Goal: Information Seeking & Learning: Learn about a topic

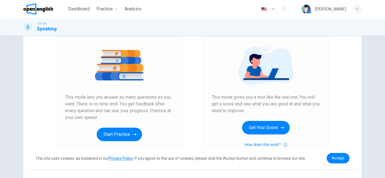
scroll to position [57, 0]
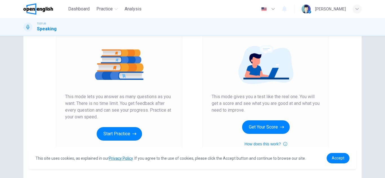
drag, startPoint x: 258, startPoint y: 112, endPoint x: 209, endPoint y: 96, distance: 51.5
click at [209, 96] on div "Mock Test This mode gives you a test like the real one. You will get a score an…" at bounding box center [265, 88] width 126 height 151
drag, startPoint x: 209, startPoint y: 96, endPoint x: 252, endPoint y: 110, distance: 45.0
click at [252, 110] on div "Mock Test This mode gives you a test like the real one. You will get a score an…" at bounding box center [265, 88] width 126 height 151
drag, startPoint x: 252, startPoint y: 110, endPoint x: 207, endPoint y: 94, distance: 47.9
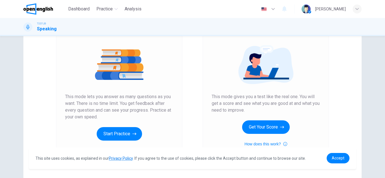
click at [207, 94] on div "Mock Test This mode gives you a test like the real one. You will get a score an…" at bounding box center [265, 88] width 126 height 151
click at [256, 142] on button "How does this work?" at bounding box center [265, 144] width 43 height 7
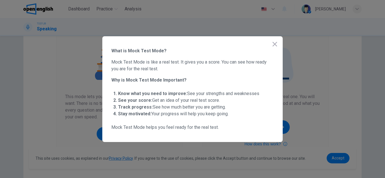
drag, startPoint x: 241, startPoint y: 118, endPoint x: 153, endPoint y: 90, distance: 92.2
click at [153, 90] on ul "Know what you need to improve: See your strengths and weaknesses See your score…" at bounding box center [192, 104] width 162 height 32
drag, startPoint x: 153, startPoint y: 90, endPoint x: 212, endPoint y: 121, distance: 66.5
click at [212, 121] on div "What is Mock Test Mode? Mock Test Mode is like a real test. It gives you a scor…" at bounding box center [192, 89] width 162 height 83
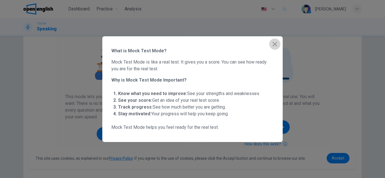
click at [276, 44] on icon "button" at bounding box center [274, 44] width 7 height 7
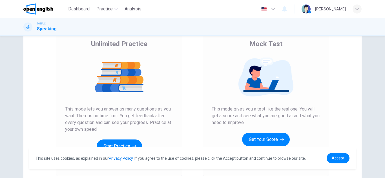
scroll to position [42, 0]
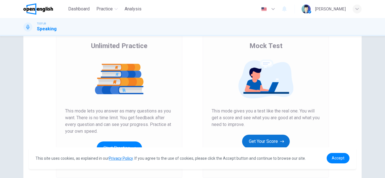
click at [269, 141] on button "Get Your Score" at bounding box center [266, 142] width 48 height 14
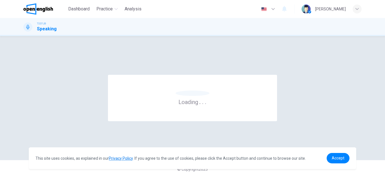
scroll to position [0, 0]
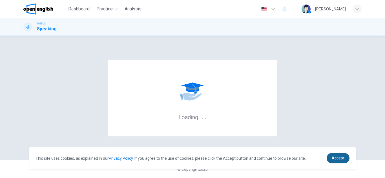
click at [341, 158] on span "Accept" at bounding box center [337, 158] width 13 height 5
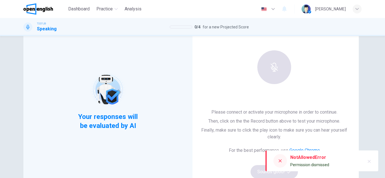
scroll to position [48, 0]
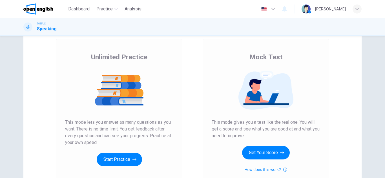
scroll to position [46, 0]
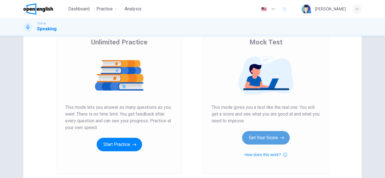
click at [276, 140] on button "Get Your Score" at bounding box center [266, 138] width 48 height 14
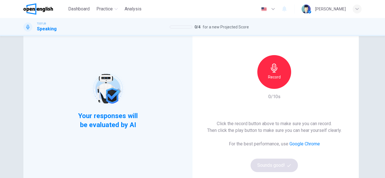
scroll to position [31, 0]
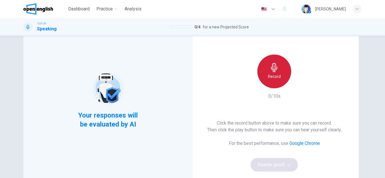
click at [278, 68] on div "Record" at bounding box center [274, 72] width 34 height 34
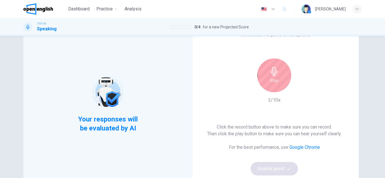
scroll to position [28, 0]
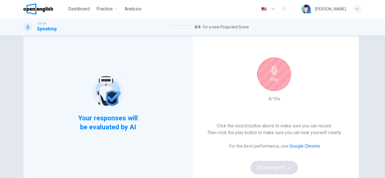
click at [278, 73] on div "Stop" at bounding box center [274, 74] width 34 height 34
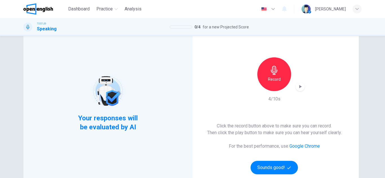
click at [300, 83] on div "button" at bounding box center [299, 86] width 9 height 9
click at [267, 163] on button "Sounds good!" at bounding box center [273, 168] width 47 height 14
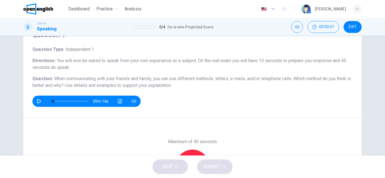
click at [228, 88] on h6 "Question : When communicating with your friends and family, you can use differe…" at bounding box center [192, 82] width 320 height 14
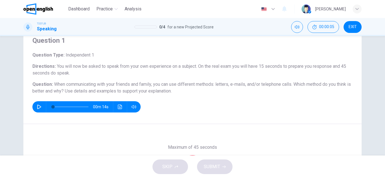
scroll to position [11, 0]
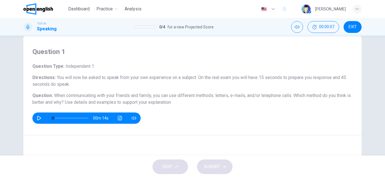
drag, startPoint x: 53, startPoint y: 73, endPoint x: 76, endPoint y: 80, distance: 24.2
click at [76, 80] on div "Question Type : Independent 1 Directions : You will now be asked to speak from …" at bounding box center [192, 93] width 320 height 61
drag, startPoint x: 76, startPoint y: 80, endPoint x: 46, endPoint y: 73, distance: 30.3
click at [46, 73] on div "Question Type : Independent 1 Directions : You will now be asked to speak from …" at bounding box center [192, 93] width 320 height 61
drag, startPoint x: 46, startPoint y: 73, endPoint x: 107, endPoint y: 88, distance: 62.3
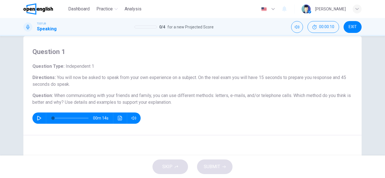
click at [107, 88] on div "Question Type : Independent 1 Directions : You will now be asked to speak from …" at bounding box center [192, 93] width 320 height 61
drag, startPoint x: 50, startPoint y: 95, endPoint x: 166, endPoint y: 102, distance: 115.4
click at [166, 102] on h6 "Question : When communicating with your friends and family, you can use differe…" at bounding box center [192, 99] width 320 height 14
drag, startPoint x: 166, startPoint y: 102, endPoint x: 91, endPoint y: 89, distance: 76.0
click at [91, 89] on div "Question Type : Independent 1 Directions : You will now be asked to speak from …" at bounding box center [192, 93] width 320 height 61
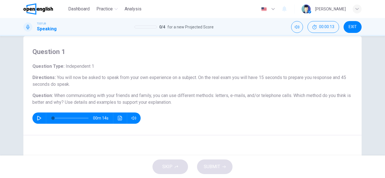
click at [91, 89] on div "Question Type : Independent 1 Directions : You will now be asked to speak from …" at bounding box center [192, 93] width 320 height 61
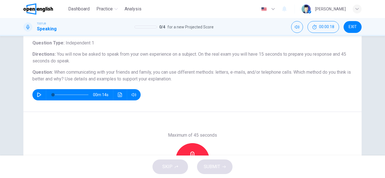
scroll to position [34, 0]
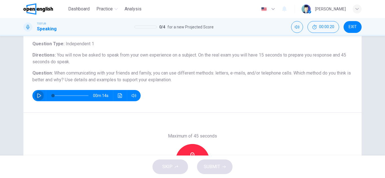
click at [40, 95] on button "button" at bounding box center [39, 95] width 9 height 11
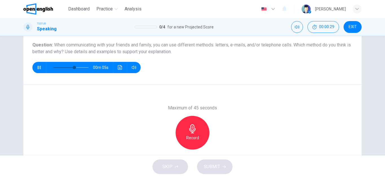
scroll to position [63, 0]
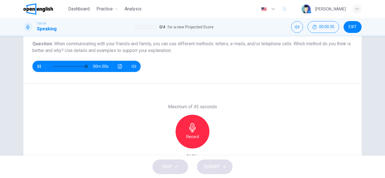
type input "*"
click at [191, 128] on icon "button" at bounding box center [192, 127] width 9 height 9
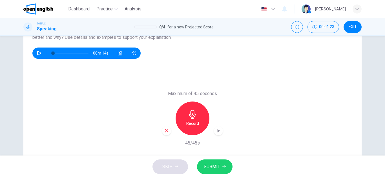
scroll to position [91, 0]
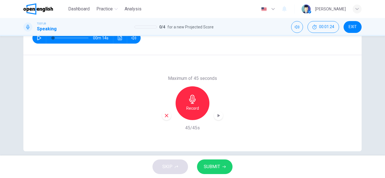
click at [218, 162] on button "SUBMIT" at bounding box center [214, 167] width 35 height 15
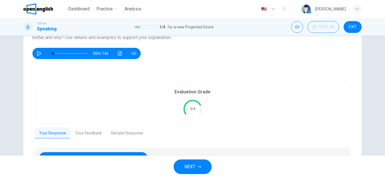
scroll to position [112, 0]
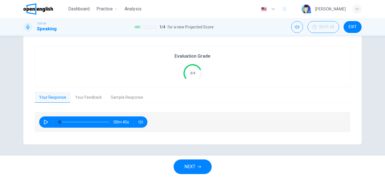
click at [93, 95] on button "Your Feedback" at bounding box center [88, 98] width 35 height 12
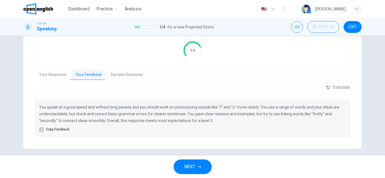
scroll to position [139, 0]
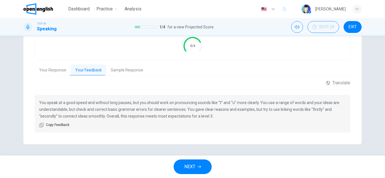
click at [65, 97] on div "You speak at a good speed and without long pauses, but you should work on prono…" at bounding box center [192, 114] width 315 height 38
drag, startPoint x: 221, startPoint y: 115, endPoint x: 35, endPoint y: 102, distance: 186.5
click at [35, 102] on div "You speak at a good speed and without long pauses, but you should work on prono…" at bounding box center [192, 114] width 315 height 38
drag, startPoint x: 35, startPoint y: 102, endPoint x: 204, endPoint y: 116, distance: 169.8
click at [204, 116] on div "You speak at a good speed and without long pauses, but you should work on prono…" at bounding box center [192, 114] width 315 height 38
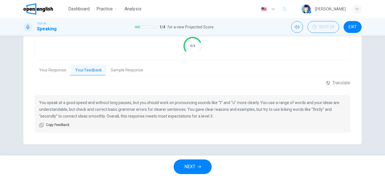
drag, startPoint x: 204, startPoint y: 116, endPoint x: 72, endPoint y: 102, distance: 133.1
click at [72, 102] on p "You speak at a good speed and without long pauses, but you should work on prono…" at bounding box center [192, 109] width 306 height 20
click at [189, 167] on span "NEXT" at bounding box center [189, 167] width 11 height 8
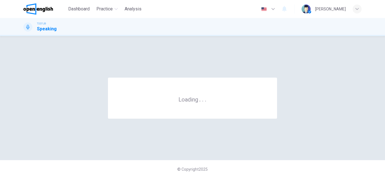
scroll to position [0, 0]
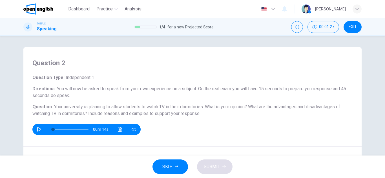
click at [35, 128] on button "button" at bounding box center [39, 129] width 9 height 11
click at [201, 110] on h6 "Question : Your university is planning to allow students to watch TV in their d…" at bounding box center [192, 111] width 320 height 14
type input "*"
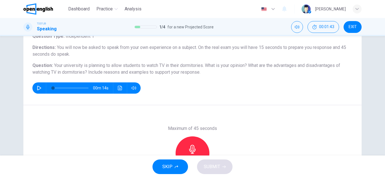
scroll to position [45, 0]
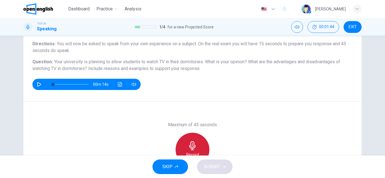
click at [193, 148] on icon "button" at bounding box center [192, 145] width 6 height 9
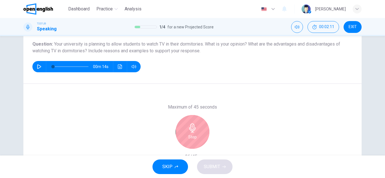
scroll to position [68, 0]
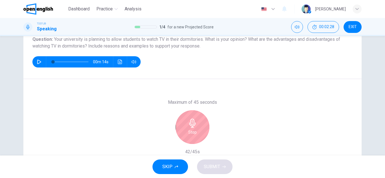
click at [198, 117] on div "Stop" at bounding box center [192, 127] width 34 height 34
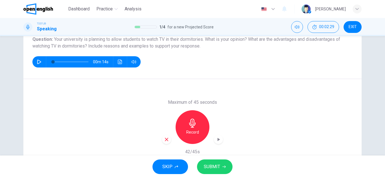
click at [220, 163] on button "SUBMIT" at bounding box center [214, 167] width 35 height 15
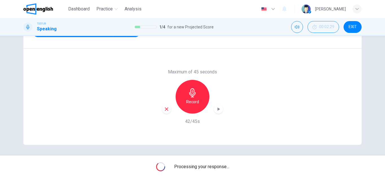
scroll to position [99, 0]
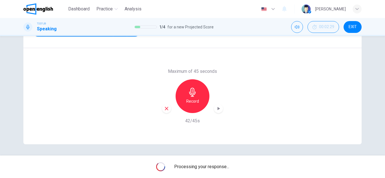
click at [363, 111] on div "Question 2 Question Type : Independent 1 Directions : You will now be asked to …" at bounding box center [192, 47] width 356 height 196
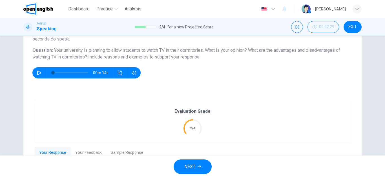
scroll to position [112, 0]
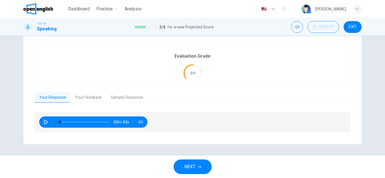
click at [85, 98] on button "Your Feedback" at bounding box center [88, 98] width 35 height 12
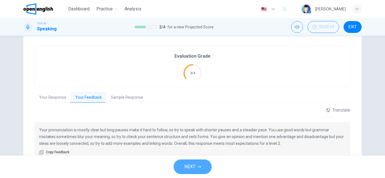
click at [192, 165] on span "NEXT" at bounding box center [189, 167] width 11 height 8
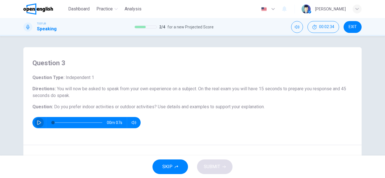
click at [37, 120] on button "button" at bounding box center [39, 122] width 9 height 11
click at [5, 122] on div "Question 3 Question Type : Independent 1 Directions : You will now be asked to …" at bounding box center [192, 96] width 385 height 120
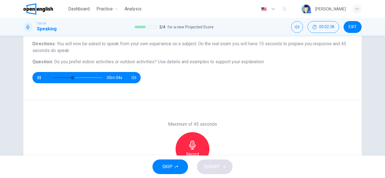
scroll to position [56, 0]
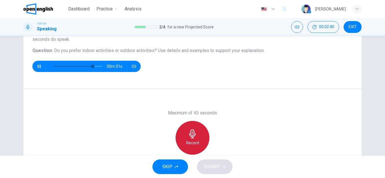
click at [186, 132] on div "Record" at bounding box center [192, 138] width 34 height 34
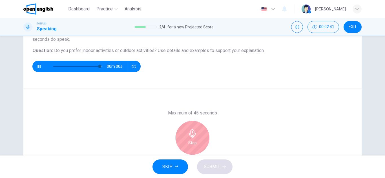
type input "*"
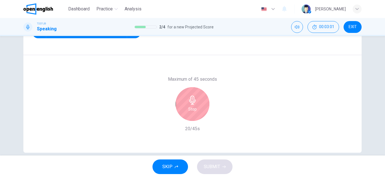
scroll to position [79, 0]
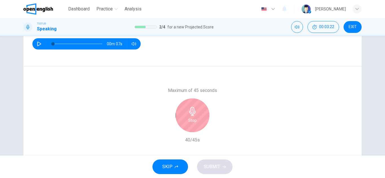
drag, startPoint x: 174, startPoint y: 169, endPoint x: 234, endPoint y: 133, distance: 69.9
click at [234, 133] on div "Dashboard Practice Analysis English ** ​ Estefanía V. TOEFL® Speaking 2 / 4 for…" at bounding box center [192, 89] width 385 height 178
click at [227, 133] on div "Maximum of 45 seconds Stop 40/45s" at bounding box center [192, 115] width 338 height 98
click at [191, 118] on h6 "Stop" at bounding box center [192, 120] width 8 height 7
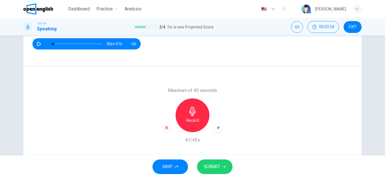
click at [208, 167] on span "SUBMIT" at bounding box center [212, 167] width 16 height 8
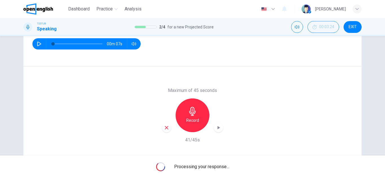
click at [258, 70] on div "Maximum of 45 seconds Record 41/45s" at bounding box center [192, 115] width 338 height 98
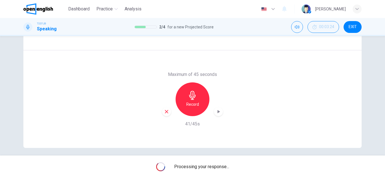
scroll to position [99, 0]
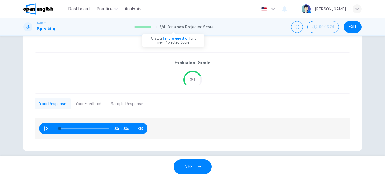
drag, startPoint x: 192, startPoint y: 24, endPoint x: 212, endPoint y: 26, distance: 19.8
click at [212, 26] on span "for a new Projected Score" at bounding box center [190, 27] width 46 height 7
click at [89, 105] on button "Your Feedback" at bounding box center [88, 104] width 35 height 12
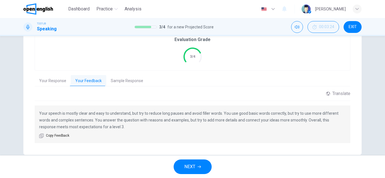
scroll to position [132, 0]
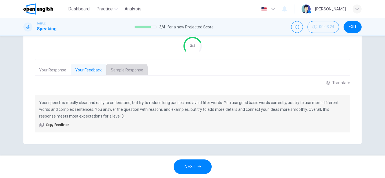
click at [116, 73] on button "Sample Response" at bounding box center [126, 70] width 41 height 12
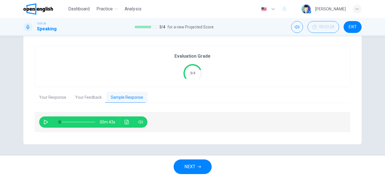
click at [194, 165] on span "NEXT" at bounding box center [189, 167] width 11 height 8
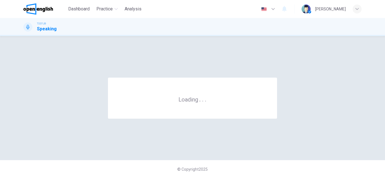
scroll to position [0, 0]
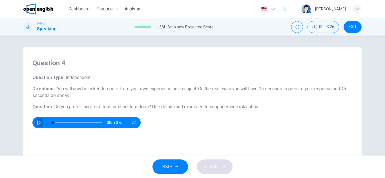
click at [40, 123] on button "button" at bounding box center [39, 122] width 9 height 11
click at [50, 81] on h6 "Question Type : Independent 1" at bounding box center [192, 77] width 320 height 7
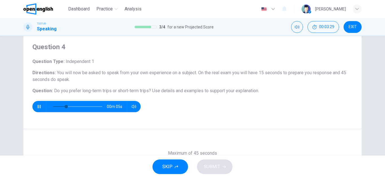
scroll to position [23, 0]
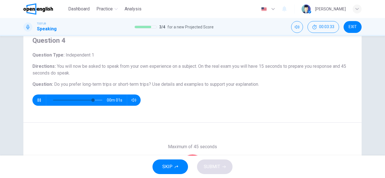
drag, startPoint x: 108, startPoint y: 84, endPoint x: 78, endPoint y: 84, distance: 29.8
click at [78, 84] on span "Do you prefer long-term trips or short-term trips?" at bounding box center [102, 84] width 97 height 5
type input "*"
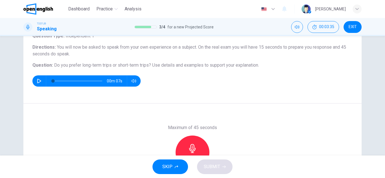
scroll to position [45, 0]
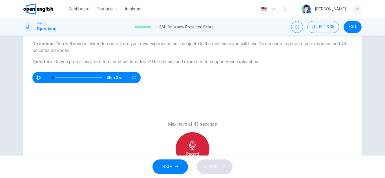
click at [194, 143] on icon "button" at bounding box center [192, 145] width 9 height 9
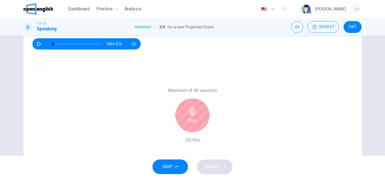
scroll to position [68, 0]
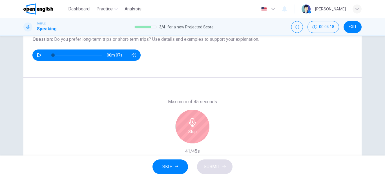
click at [198, 119] on div "Stop" at bounding box center [192, 127] width 34 height 34
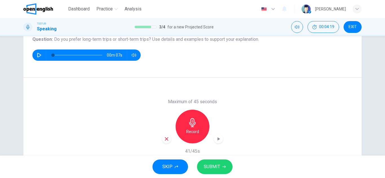
click at [224, 160] on button "SUBMIT" at bounding box center [214, 167] width 35 height 15
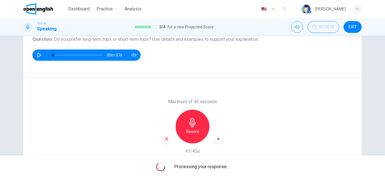
click at [283, 137] on div "Maximum of 45 seconds Record 41/45s" at bounding box center [192, 127] width 338 height 98
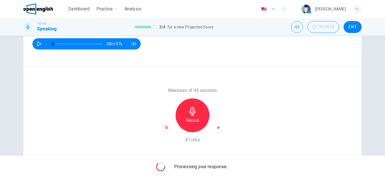
scroll to position [99, 0]
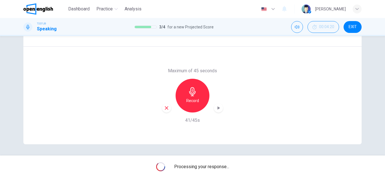
click at [246, 114] on div "Maximum of 45 seconds Record 41/45s" at bounding box center [192, 96] width 338 height 98
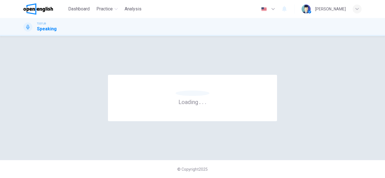
scroll to position [0, 0]
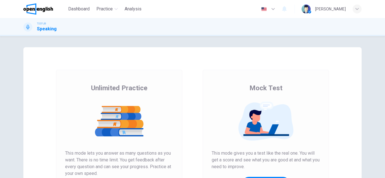
scroll to position [56, 0]
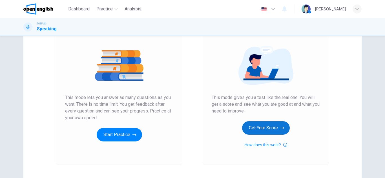
click at [262, 124] on button "Get Your Score" at bounding box center [266, 128] width 48 height 14
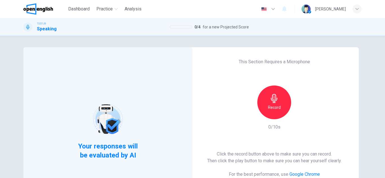
scroll to position [58, 0]
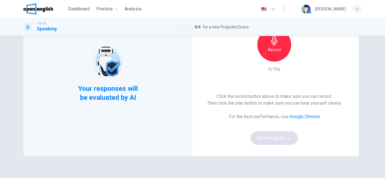
click at [272, 57] on div "Record" at bounding box center [274, 45] width 34 height 34
click at [272, 57] on div "Stop" at bounding box center [274, 45] width 34 height 34
click at [271, 142] on button "Sounds good!" at bounding box center [273, 138] width 47 height 14
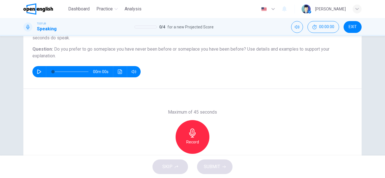
click at [271, 142] on div "Maximum of 45 seconds Record 0/45s" at bounding box center [192, 137] width 338 height 96
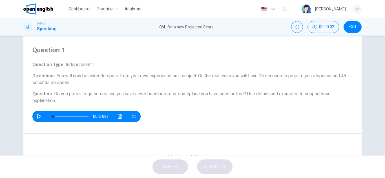
scroll to position [13, 0]
click at [35, 114] on button "button" at bounding box center [39, 116] width 9 height 11
type input "**"
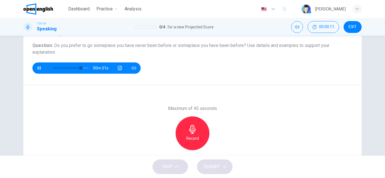
scroll to position [69, 0]
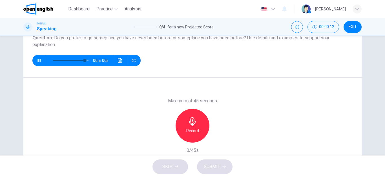
type input "*"
click at [190, 120] on icon "button" at bounding box center [192, 121] width 9 height 9
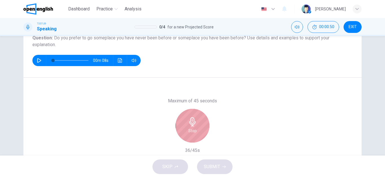
click at [197, 128] on div "Stop" at bounding box center [192, 126] width 34 height 34
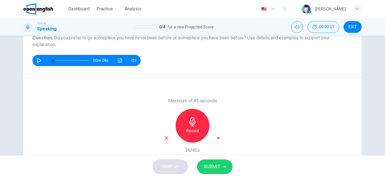
click at [217, 167] on span "SUBMIT" at bounding box center [212, 167] width 16 height 8
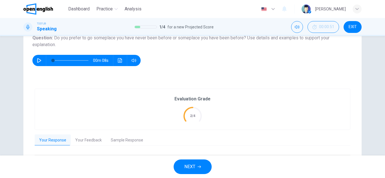
click at [181, 167] on button "NEXT" at bounding box center [192, 167] width 38 height 15
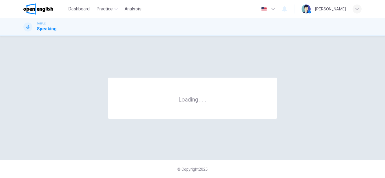
scroll to position [0, 0]
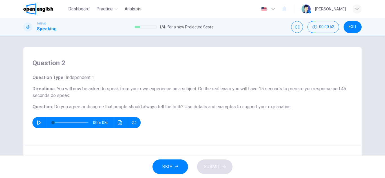
click at [38, 122] on icon "button" at bounding box center [39, 122] width 4 height 5
type input "**"
click at [154, 166] on button "SKIP" at bounding box center [169, 167] width 35 height 15
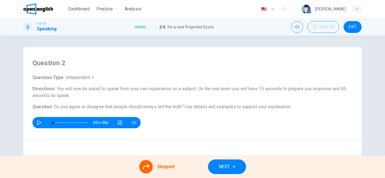
click at [241, 93] on h6 "Directions : You will now be asked to speak from your own experience on a subje…" at bounding box center [192, 93] width 320 height 14
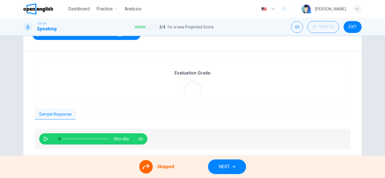
scroll to position [90, 0]
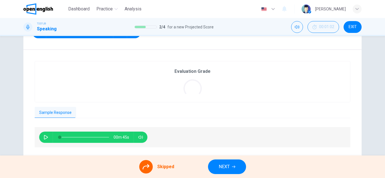
click at [160, 103] on div "Evaluation Grade Sample Response 00m 45s" at bounding box center [192, 104] width 315 height 87
click at [184, 95] on icon at bounding box center [192, 88] width 18 height 18
click at [184, 84] on icon at bounding box center [192, 89] width 24 height 24
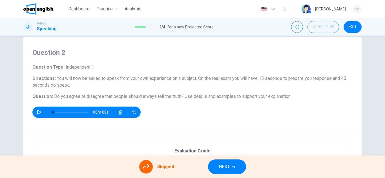
scroll to position [0, 0]
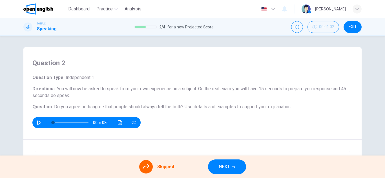
click at [122, 167] on div "Skipped NEXT" at bounding box center [192, 167] width 385 height 23
click at [37, 125] on icon "button" at bounding box center [39, 122] width 4 height 5
click at [37, 125] on icon "button" at bounding box center [39, 122] width 5 height 5
type input "*"
click at [349, 27] on span "EXIT" at bounding box center [352, 27] width 8 height 5
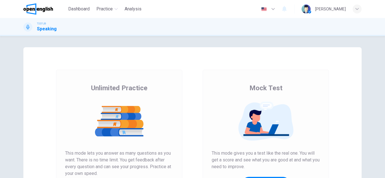
scroll to position [70, 0]
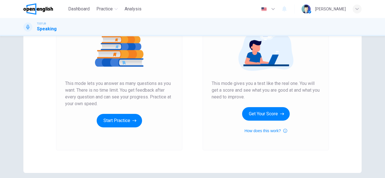
drag, startPoint x: 206, startPoint y: 84, endPoint x: 257, endPoint y: 87, distance: 51.3
click at [257, 87] on div "Mock Test This mode gives you a test like the real one. You will get a score an…" at bounding box center [265, 75] width 126 height 151
click at [263, 110] on button "Get Your Score" at bounding box center [266, 114] width 48 height 14
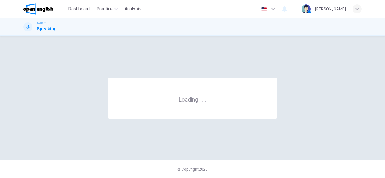
scroll to position [0, 0]
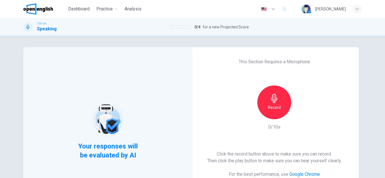
click at [271, 113] on div "Record" at bounding box center [274, 103] width 34 height 34
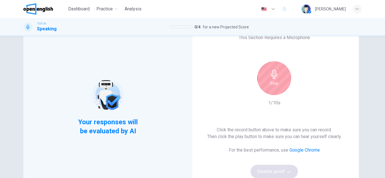
scroll to position [28, 0]
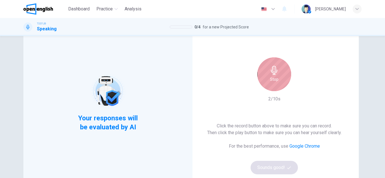
click at [276, 76] on div "Stop" at bounding box center [274, 74] width 34 height 34
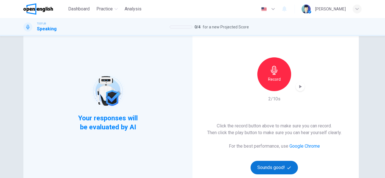
click at [272, 170] on button "Sounds good!" at bounding box center [273, 168] width 47 height 14
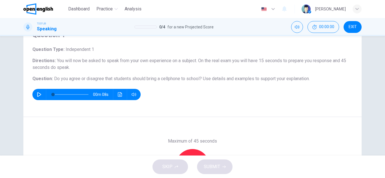
click at [173, 93] on div "00m 08s" at bounding box center [192, 94] width 320 height 11
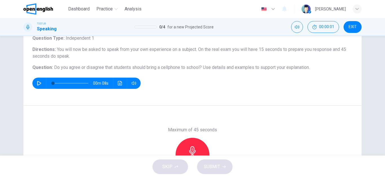
click at [44, 80] on div "00m 08s" at bounding box center [86, 83] width 108 height 11
click at [35, 83] on button "button" at bounding box center [39, 83] width 9 height 11
type input "**"
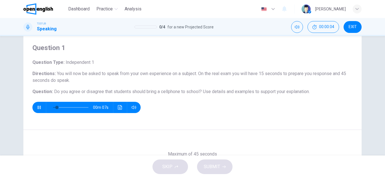
scroll to position [6, 0]
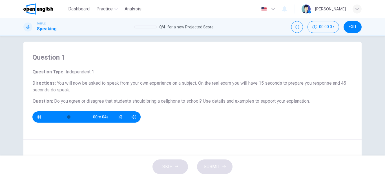
click at [204, 114] on div "00m 04s" at bounding box center [192, 116] width 320 height 11
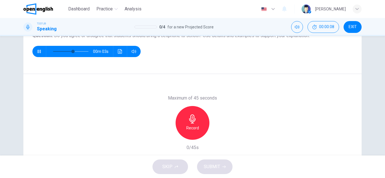
scroll to position [73, 0]
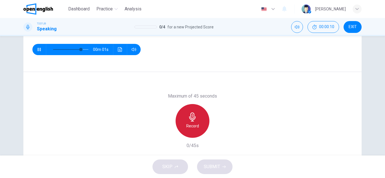
click at [192, 114] on icon "button" at bounding box center [192, 117] width 9 height 9
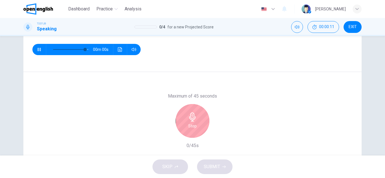
click at [198, 71] on div "Question 1 Question Type : Independent 1 Directions : You will now be asked to …" at bounding box center [192, 23] width 338 height 98
type input "*"
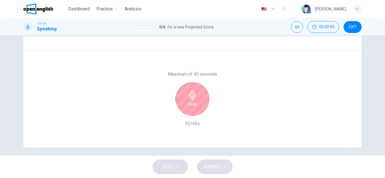
scroll to position [96, 0]
click at [187, 111] on div "Stop" at bounding box center [192, 99] width 34 height 34
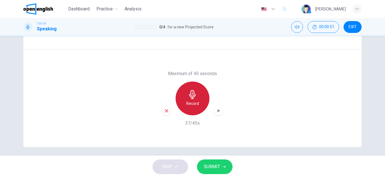
click at [193, 100] on h6 "Record" at bounding box center [192, 103] width 13 height 7
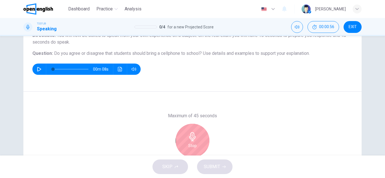
scroll to position [65, 0]
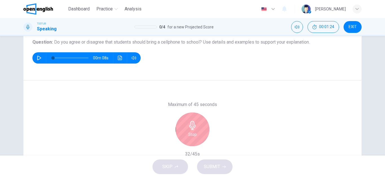
click at [208, 124] on div "Stop" at bounding box center [192, 130] width 61 height 34
click at [183, 130] on div "Stop" at bounding box center [192, 130] width 34 height 34
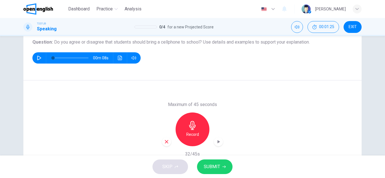
click at [218, 172] on button "SUBMIT" at bounding box center [214, 167] width 35 height 15
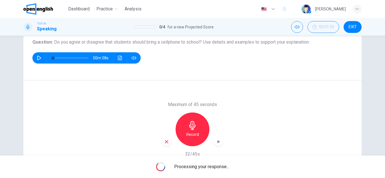
click at [319, 74] on div "Question 1 Question Type : Independent 1 Directions : You will now be asked to …" at bounding box center [192, 32] width 338 height 98
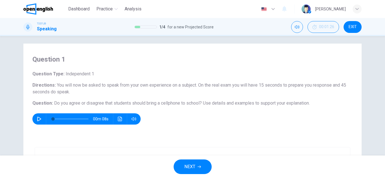
scroll to position [0, 0]
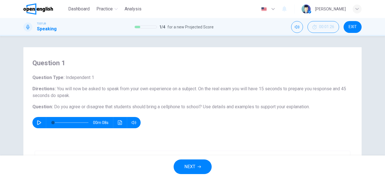
click at [201, 165] on icon "button" at bounding box center [198, 166] width 3 height 3
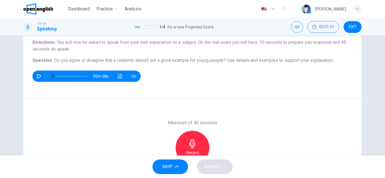
scroll to position [56, 0]
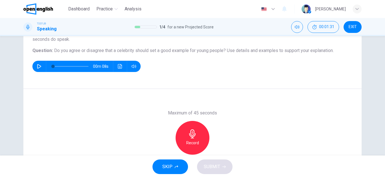
click at [193, 133] on icon "button" at bounding box center [192, 133] width 9 height 9
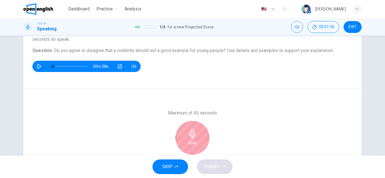
scroll to position [68, 0]
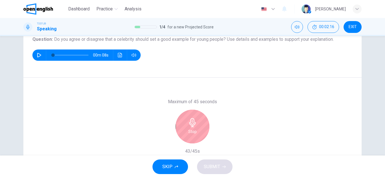
click at [205, 119] on div "Stop" at bounding box center [192, 127] width 34 height 34
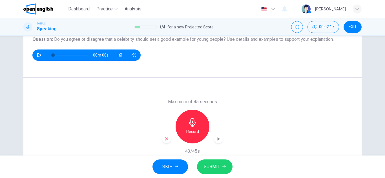
click at [218, 173] on button "SUBMIT" at bounding box center [214, 167] width 35 height 15
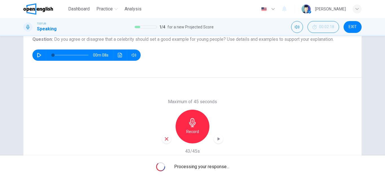
scroll to position [99, 0]
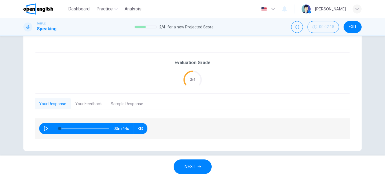
click at [193, 162] on button "NEXT" at bounding box center [192, 167] width 38 height 15
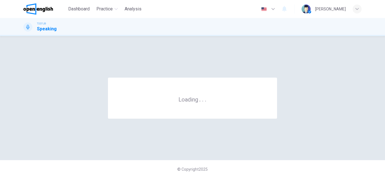
scroll to position [0, 0]
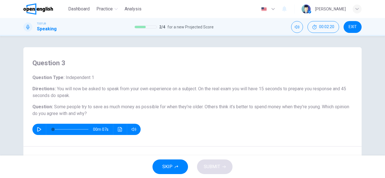
click at [37, 128] on icon "button" at bounding box center [39, 129] width 5 height 5
drag, startPoint x: 63, startPoint y: 106, endPoint x: 93, endPoint y: 111, distance: 30.3
click at [93, 111] on h6 "Question : Some people try to save as much money as possible for when they’re o…" at bounding box center [192, 111] width 320 height 14
click at [84, 105] on span "Some people try to save as much money as possible for when they’re older. Other…" at bounding box center [187, 106] width 266 height 5
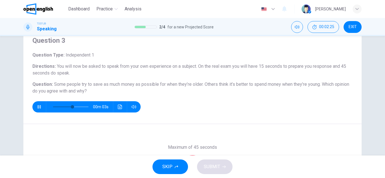
scroll to position [34, 0]
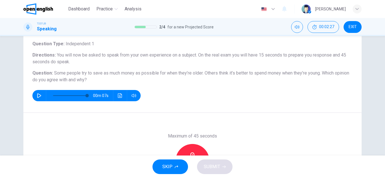
type input "*"
click at [190, 145] on div "Record" at bounding box center [192, 161] width 34 height 34
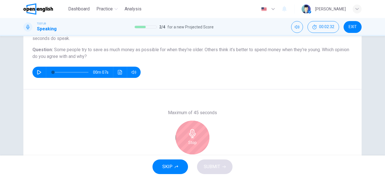
scroll to position [68, 0]
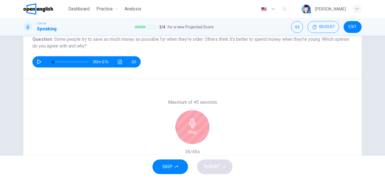
click at [193, 133] on h6 "Stop" at bounding box center [192, 132] width 8 height 7
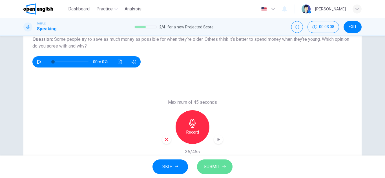
click at [218, 163] on span "SUBMIT" at bounding box center [212, 167] width 16 height 8
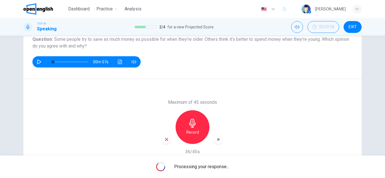
scroll to position [99, 0]
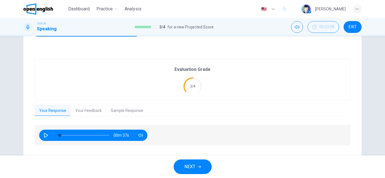
click at [195, 163] on button "NEXT" at bounding box center [192, 167] width 38 height 15
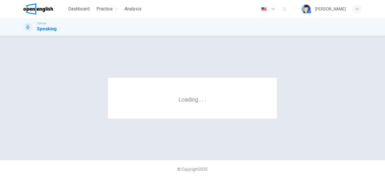
scroll to position [0, 0]
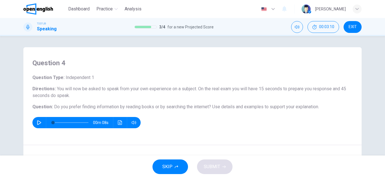
drag, startPoint x: 84, startPoint y: 105, endPoint x: 234, endPoint y: 103, distance: 150.0
click at [234, 103] on div "Question Type : Independent 1 Directions : You will now be asked to speak from …" at bounding box center [192, 101] width 320 height 54
drag, startPoint x: 234, startPoint y: 103, endPoint x: 46, endPoint y: 122, distance: 188.9
click at [46, 122] on div "Question Type : Independent 1 Directions : You will now be asked to speak from …" at bounding box center [192, 101] width 320 height 54
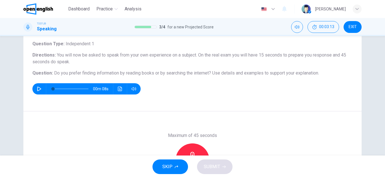
scroll to position [45, 0]
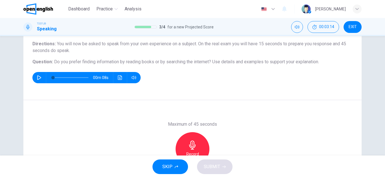
click at [192, 139] on div "Record" at bounding box center [192, 149] width 34 height 34
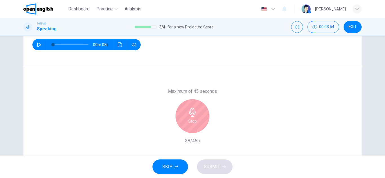
scroll to position [87, 0]
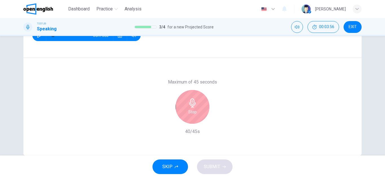
click at [193, 103] on icon "button" at bounding box center [192, 103] width 9 height 9
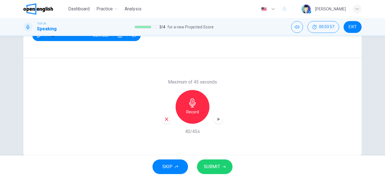
click at [211, 162] on button "SUBMIT" at bounding box center [214, 167] width 35 height 15
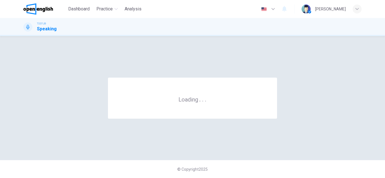
scroll to position [0, 0]
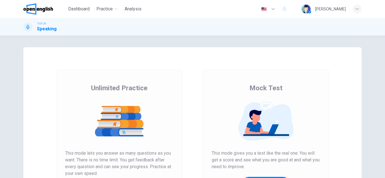
scroll to position [47, 0]
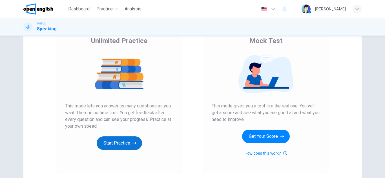
click at [120, 139] on button "Start Practice" at bounding box center [119, 144] width 45 height 14
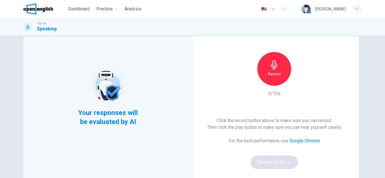
scroll to position [34, 0]
click at [269, 72] on h6 "Record" at bounding box center [274, 73] width 13 height 7
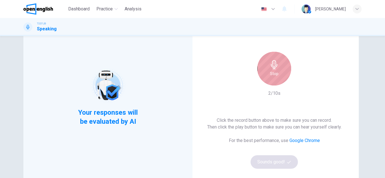
click at [270, 72] on h6 "Stop" at bounding box center [274, 73] width 8 height 7
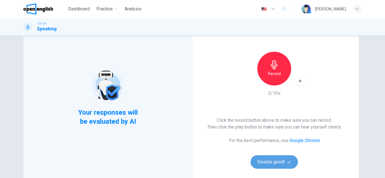
click at [262, 158] on button "Sounds good!" at bounding box center [273, 162] width 47 height 14
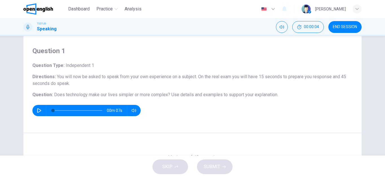
scroll to position [0, 0]
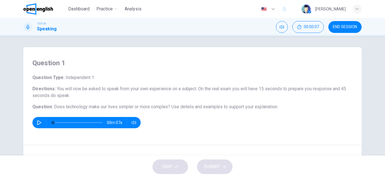
drag, startPoint x: 30, startPoint y: 76, endPoint x: 245, endPoint y: 104, distance: 216.5
click at [245, 104] on div "Question 1 Question Type : Independent 1 Directions : You will now be asked to …" at bounding box center [192, 96] width 338 height 98
drag, startPoint x: 230, startPoint y: 98, endPoint x: 220, endPoint y: 86, distance: 15.0
click at [220, 86] on h6 "Directions : You will now be asked to speak from your own experience on a subje…" at bounding box center [192, 93] width 320 height 14
drag, startPoint x: 220, startPoint y: 86, endPoint x: 230, endPoint y: 92, distance: 11.2
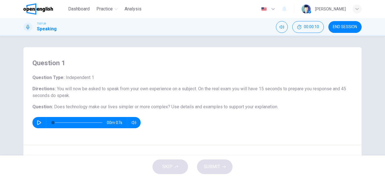
click at [230, 92] on h6 "Directions : You will now be asked to speak from your own experience on a subje…" at bounding box center [192, 93] width 320 height 14
drag, startPoint x: 230, startPoint y: 92, endPoint x: 191, endPoint y: 82, distance: 39.9
click at [191, 82] on div "Question Type : Independent 1 Directions : You will now be asked to speak from …" at bounding box center [192, 101] width 320 height 54
drag, startPoint x: 55, startPoint y: 90, endPoint x: 184, endPoint y: 91, distance: 128.9
click at [184, 91] on span "You will now be asked to speak from your own experience on a subject. On the re…" at bounding box center [188, 92] width 313 height 12
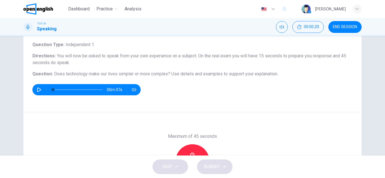
scroll to position [34, 0]
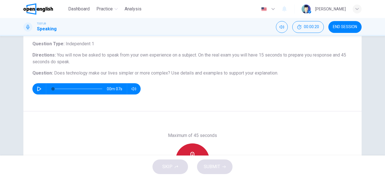
click at [190, 145] on div "Record" at bounding box center [192, 161] width 34 height 34
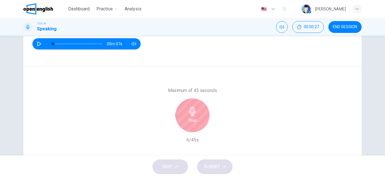
scroll to position [68, 0]
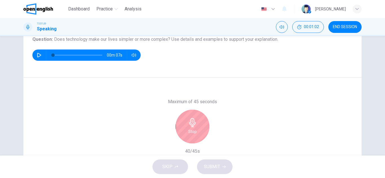
click at [191, 124] on icon "button" at bounding box center [192, 122] width 6 height 9
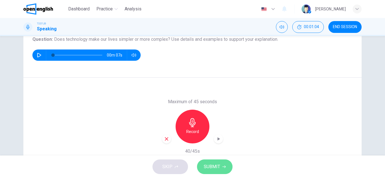
click at [220, 163] on button "SUBMIT" at bounding box center [214, 167] width 35 height 15
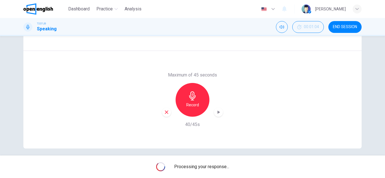
scroll to position [96, 0]
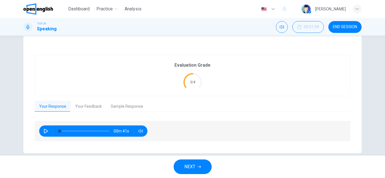
click at [84, 106] on button "Your Feedback" at bounding box center [88, 107] width 35 height 12
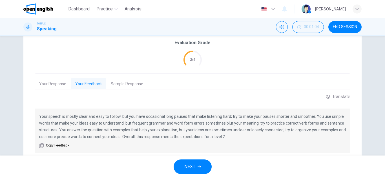
scroll to position [130, 0]
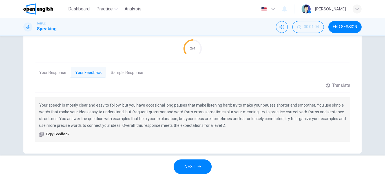
drag, startPoint x: 70, startPoint y: 105, endPoint x: 123, endPoint y: 105, distance: 52.9
click at [123, 105] on p "Your speech is mostly clear and easy to follow, but you have occasional long pa…" at bounding box center [192, 115] width 306 height 27
drag, startPoint x: 123, startPoint y: 105, endPoint x: 225, endPoint y: 122, distance: 103.6
click at [225, 122] on p "Your speech is mostly clear and easy to follow, but you have occasional long pa…" at bounding box center [192, 115] width 306 height 27
drag, startPoint x: 225, startPoint y: 122, endPoint x: 118, endPoint y: 95, distance: 110.5
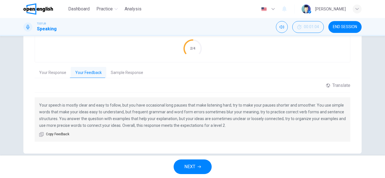
click at [118, 95] on div "Translate ​ ​ Powered by Your speech is mostly clear and easy to follow, but yo…" at bounding box center [192, 112] width 315 height 59
click at [119, 64] on div "Evaluation Grade 2/4 Your Response Your Feedback Sample Response 00m 41s Transl…" at bounding box center [192, 81] width 315 height 121
click at [122, 71] on button "Sample Response" at bounding box center [126, 73] width 41 height 12
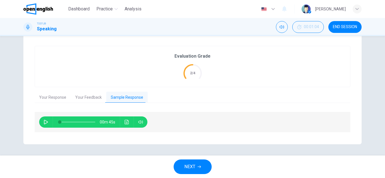
scroll to position [105, 0]
click at [84, 102] on button "Your Feedback" at bounding box center [88, 98] width 35 height 12
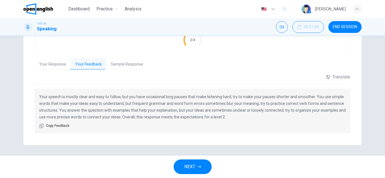
scroll to position [139, 0]
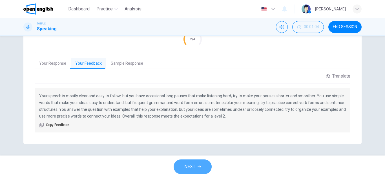
click at [193, 167] on span "NEXT" at bounding box center [189, 167] width 11 height 8
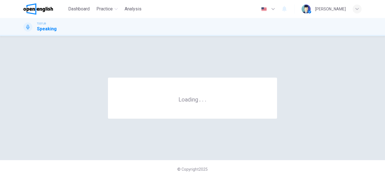
scroll to position [0, 0]
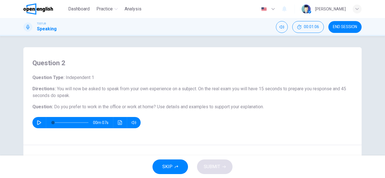
click at [216, 86] on h6 "Directions : You will now be asked to speak from your own experience on a subje…" at bounding box center [192, 93] width 320 height 14
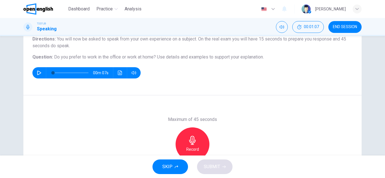
scroll to position [56, 0]
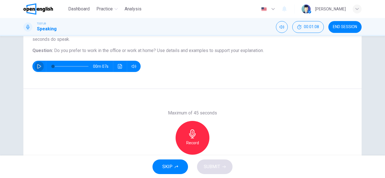
click at [37, 63] on button "button" at bounding box center [39, 66] width 9 height 11
click at [37, 64] on button "button" at bounding box center [39, 66] width 9 height 11
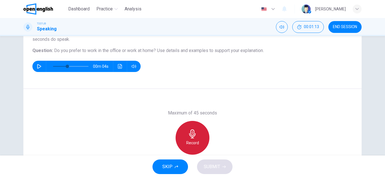
click at [182, 125] on div "Record" at bounding box center [192, 138] width 34 height 34
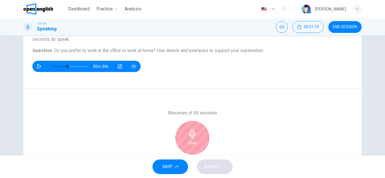
click at [187, 52] on span "Use details and examples to support your explanation." at bounding box center [210, 50] width 107 height 5
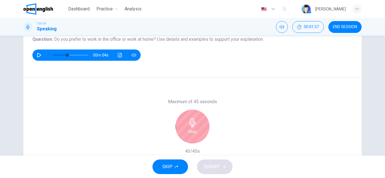
click at [189, 136] on div "Stop" at bounding box center [192, 127] width 34 height 34
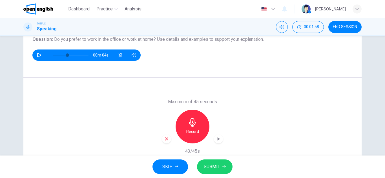
click at [204, 169] on span "SUBMIT" at bounding box center [212, 167] width 16 height 8
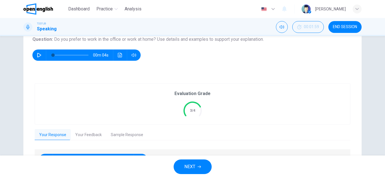
type input "*"
click at [203, 169] on button "NEXT" at bounding box center [192, 167] width 38 height 15
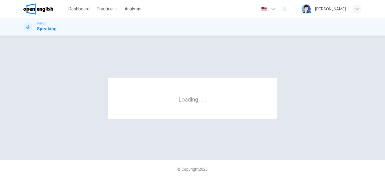
scroll to position [0, 0]
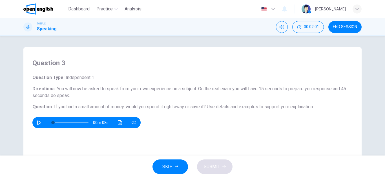
drag, startPoint x: 77, startPoint y: 108, endPoint x: 101, endPoint y: 99, distance: 25.7
click at [101, 99] on div "Question Type : Independent 1 Directions : You will now be asked to speak from …" at bounding box center [192, 101] width 320 height 54
drag, startPoint x: 48, startPoint y: 109, endPoint x: 178, endPoint y: 110, distance: 129.8
click at [178, 110] on h6 "Question : If you had a small amount of money, would you spend it right away or…" at bounding box center [192, 107] width 320 height 7
click at [192, 123] on div "00m 08s" at bounding box center [192, 122] width 320 height 11
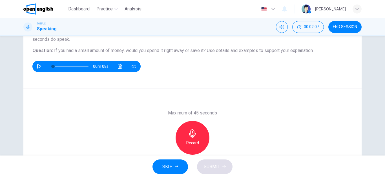
scroll to position [68, 0]
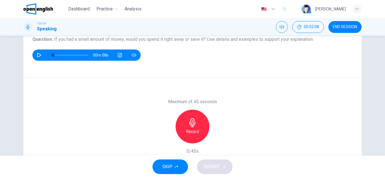
click at [192, 123] on icon "button" at bounding box center [192, 122] width 6 height 9
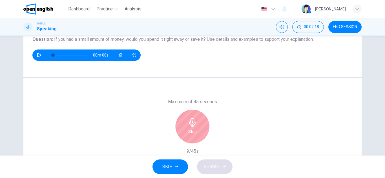
click at [190, 122] on icon "button" at bounding box center [192, 122] width 9 height 9
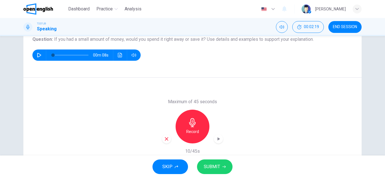
click at [190, 122] on icon "button" at bounding box center [192, 122] width 9 height 9
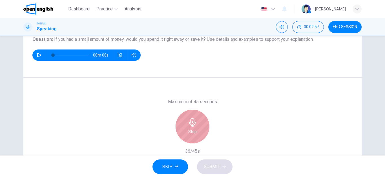
click at [194, 113] on div "Stop" at bounding box center [192, 127] width 34 height 34
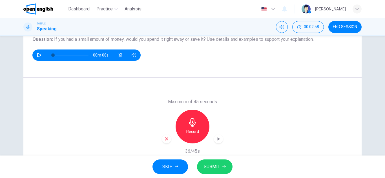
click at [210, 168] on span "SUBMIT" at bounding box center [212, 167] width 16 height 8
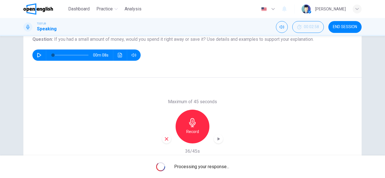
click at [333, 121] on div "Maximum of 45 seconds Record 36/45s" at bounding box center [192, 127] width 338 height 98
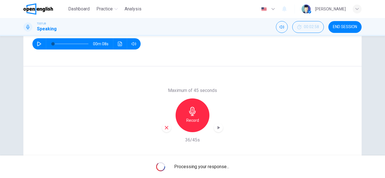
scroll to position [99, 0]
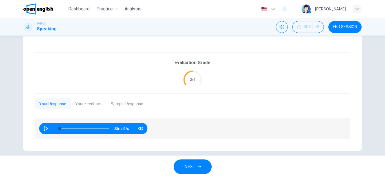
click at [195, 162] on button "NEXT" at bounding box center [192, 167] width 38 height 15
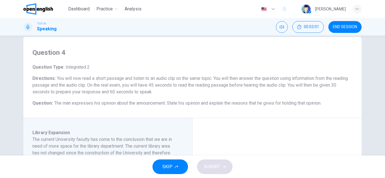
scroll to position [7, 0]
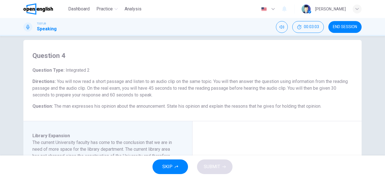
drag, startPoint x: 77, startPoint y: 67, endPoint x: 168, endPoint y: 98, distance: 96.1
click at [168, 98] on div "Question Type : Integrated 2 Directions : You will now read a short passage and…" at bounding box center [192, 88] width 320 height 43
click at [182, 102] on div "Question Type : Integrated 2 Directions : You will now read a short passage and…" at bounding box center [192, 88] width 320 height 43
drag, startPoint x: 182, startPoint y: 102, endPoint x: 155, endPoint y: 76, distance: 38.2
click at [155, 76] on div "Question Type : Integrated 2 Directions : You will now read a short passage and…" at bounding box center [192, 88] width 320 height 43
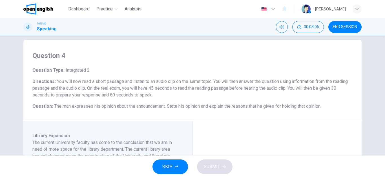
drag, startPoint x: 155, startPoint y: 76, endPoint x: 155, endPoint y: 93, distance: 16.9
click at [155, 93] on div "Question Type : Integrated 2 Directions : You will now read a short passage and…" at bounding box center [192, 88] width 320 height 43
drag, startPoint x: 155, startPoint y: 93, endPoint x: 116, endPoint y: 80, distance: 40.4
click at [116, 80] on span "You will now read a short passage and listen to an audio clip on the same topic…" at bounding box center [189, 88] width 315 height 19
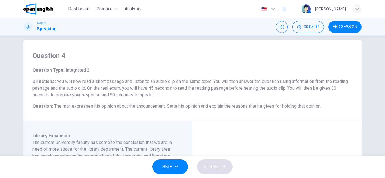
drag, startPoint x: 116, startPoint y: 80, endPoint x: 145, endPoint y: 93, distance: 31.6
click at [145, 93] on span "You will now read a short passage and listen to an audio clip on the same topic…" at bounding box center [189, 88] width 315 height 19
drag, startPoint x: 145, startPoint y: 93, endPoint x: 130, endPoint y: 75, distance: 23.2
click at [130, 75] on div "Question Type : Integrated 2 Directions : You will now read a short passage and…" at bounding box center [192, 88] width 320 height 43
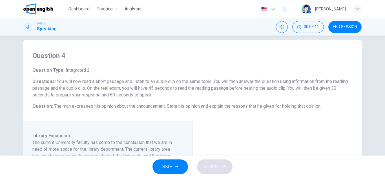
drag, startPoint x: 130, startPoint y: 75, endPoint x: 158, endPoint y: 95, distance: 34.1
click at [158, 95] on div "Question Type : Integrated 2 Directions : You will now read a short passage and…" at bounding box center [192, 88] width 320 height 43
drag, startPoint x: 158, startPoint y: 95, endPoint x: 137, endPoint y: 93, distance: 21.3
click at [137, 93] on h6 "Directions : You will now read a short passage and listen to an audio clip on t…" at bounding box center [192, 88] width 320 height 20
click at [137, 93] on span "You will now read a short passage and listen to an audio clip on the same topic…" at bounding box center [189, 88] width 315 height 19
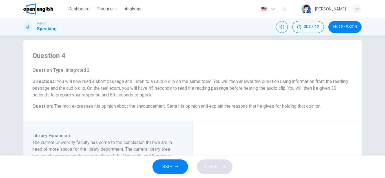
drag, startPoint x: 137, startPoint y: 93, endPoint x: 163, endPoint y: 103, distance: 28.4
click at [163, 103] on div "Question Type : Integrated 2 Directions : You will now read a short passage and…" at bounding box center [192, 88] width 320 height 43
click at [163, 103] on h6 "Question : The man expresses his opinion about the announcement. State his opin…" at bounding box center [192, 106] width 320 height 7
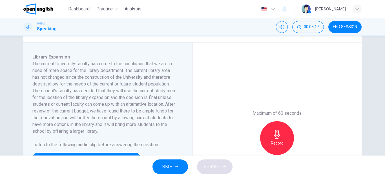
scroll to position [97, 0]
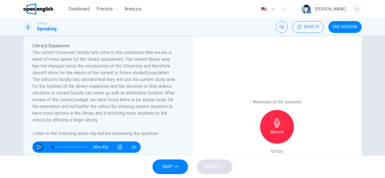
click at [37, 147] on icon "button" at bounding box center [39, 147] width 5 height 5
click at [33, 112] on h6 "The current University faculty has come to the conclusion that we are in need o…" at bounding box center [104, 86] width 144 height 74
click at [37, 145] on button "button" at bounding box center [39, 147] width 9 height 11
click at [120, 145] on icon "Click to see the audio transcription" at bounding box center [120, 147] width 5 height 5
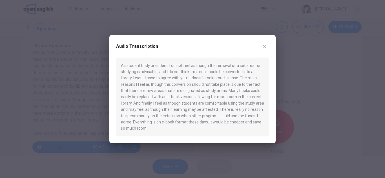
drag, startPoint x: 122, startPoint y: 61, endPoint x: 121, endPoint y: 66, distance: 4.5
click at [121, 66] on div "As student body president, I do not feel as though the removal of a set area fo…" at bounding box center [192, 96] width 153 height 79
drag, startPoint x: 121, startPoint y: 66, endPoint x: 101, endPoint y: 87, distance: 29.3
click at [101, 87] on div "Audio Transcription As student body president, I do not feel as though the remo…" at bounding box center [192, 89] width 385 height 178
drag, startPoint x: 224, startPoint y: 88, endPoint x: 243, endPoint y: 118, distance: 35.9
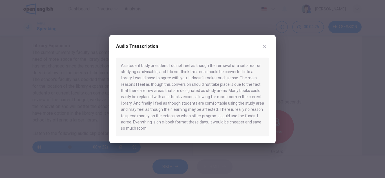
click at [243, 118] on div "As student body president, I do not feel as though the removal of a set area fo…" at bounding box center [192, 96] width 153 height 79
drag, startPoint x: 243, startPoint y: 118, endPoint x: 256, endPoint y: 53, distance: 66.8
click at [256, 53] on div "Audio Transcription As student body president, I do not feel as though the remo…" at bounding box center [192, 89] width 166 height 108
click at [267, 47] on button "button" at bounding box center [264, 46] width 9 height 9
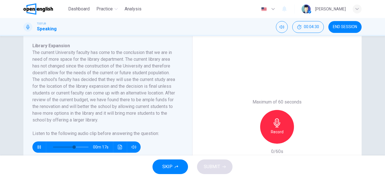
click at [38, 147] on icon "button" at bounding box center [38, 147] width 3 height 3
click at [38, 110] on h6 "The current University faculty has come to the conclusion that we are in need o…" at bounding box center [104, 86] width 144 height 74
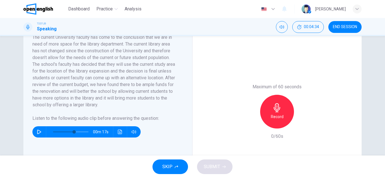
scroll to position [101, 0]
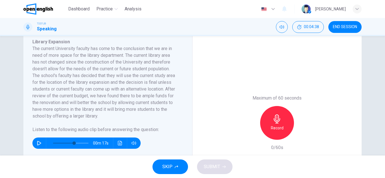
drag, startPoint x: 122, startPoint y: 54, endPoint x: 143, endPoint y: 63, distance: 22.6
click at [143, 63] on h6 "The current University faculty has come to the conclusion that we are in need o…" at bounding box center [104, 82] width 144 height 74
drag, startPoint x: 143, startPoint y: 63, endPoint x: 148, endPoint y: 114, distance: 51.5
click at [148, 114] on h6 "The current University faculty has come to the conclusion that we are in need o…" at bounding box center [104, 82] width 144 height 74
drag, startPoint x: 148, startPoint y: 114, endPoint x: 120, endPoint y: 71, distance: 51.1
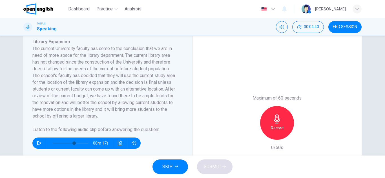
click at [120, 71] on h6 "The current University faculty has come to the conclusion that we are in need o…" at bounding box center [104, 82] width 144 height 74
drag, startPoint x: 120, startPoint y: 71, endPoint x: 149, endPoint y: 112, distance: 49.7
click at [149, 112] on h6 "The current University faculty has come to the conclusion that we are in need o…" at bounding box center [104, 82] width 144 height 74
drag, startPoint x: 49, startPoint y: 96, endPoint x: 127, endPoint y: 112, distance: 79.8
click at [127, 112] on h6 "The current University faculty has come to the conclusion that we are in need o…" at bounding box center [104, 82] width 144 height 74
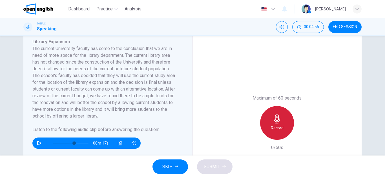
click at [279, 121] on icon "button" at bounding box center [276, 119] width 9 height 9
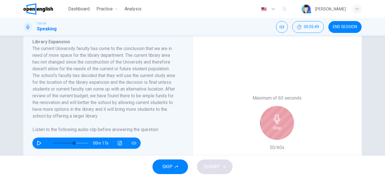
click at [279, 114] on div "Stop" at bounding box center [277, 123] width 34 height 34
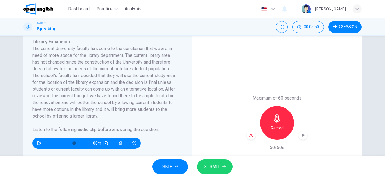
click at [209, 169] on span "SUBMIT" at bounding box center [212, 167] width 16 height 8
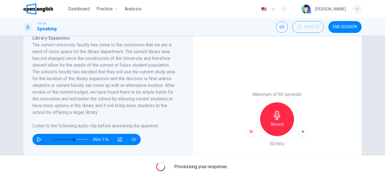
scroll to position [104, 0]
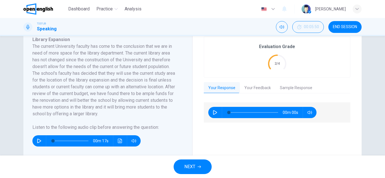
type input "*"
click at [190, 165] on span "NEXT" at bounding box center [189, 167] width 11 height 8
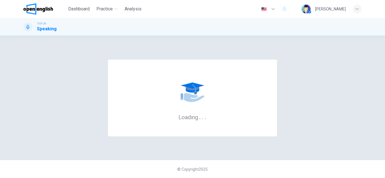
scroll to position [0, 0]
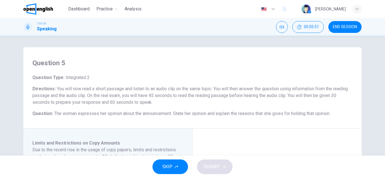
drag, startPoint x: 156, startPoint y: 77, endPoint x: 186, endPoint y: 100, distance: 38.1
click at [186, 100] on div "Question Type : Integrated 2 Directions : You will now read a short passage and…" at bounding box center [192, 95] width 320 height 43
drag, startPoint x: 186, startPoint y: 100, endPoint x: 160, endPoint y: 82, distance: 32.0
click at [160, 82] on div "Question Type : Integrated 2 Directions : You will now read a short passage and…" at bounding box center [192, 95] width 320 height 43
drag, startPoint x: 160, startPoint y: 82, endPoint x: 166, endPoint y: 98, distance: 16.7
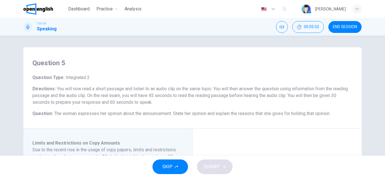
click at [166, 98] on div "Question Type : Integrated 2 Directions : You will now read a short passage and…" at bounding box center [192, 95] width 320 height 43
drag, startPoint x: 159, startPoint y: 101, endPoint x: 99, endPoint y: 87, distance: 61.5
click at [99, 87] on h6 "Directions : You will now read a short passage and listen to an audio clip on t…" at bounding box center [192, 96] width 320 height 20
drag, startPoint x: 99, startPoint y: 87, endPoint x: 137, endPoint y: 99, distance: 39.6
click at [137, 99] on h6 "Directions : You will now read a short passage and listen to an audio clip on t…" at bounding box center [192, 96] width 320 height 20
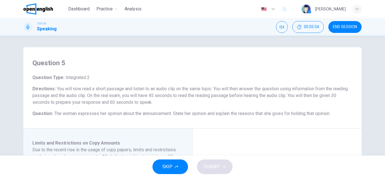
click at [137, 99] on h6 "Directions : You will now read a short passage and listen to an audio clip on t…" at bounding box center [192, 96] width 320 height 20
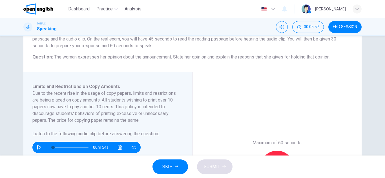
scroll to position [56, 0]
click at [35, 142] on div "00m 54s" at bounding box center [104, 146] width 144 height 16
click at [37, 148] on icon "button" at bounding box center [39, 148] width 4 height 5
click at [44, 115] on h6 "Due to the recent rise in the usage of copy papers, limits and restrictions are…" at bounding box center [104, 107] width 144 height 34
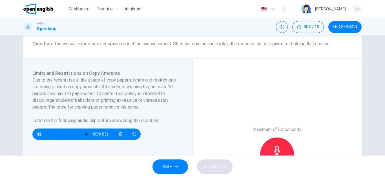
scroll to position [68, 0]
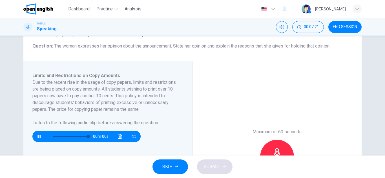
type input "*"
click at [273, 150] on icon "button" at bounding box center [276, 152] width 6 height 9
click at [182, 99] on div "Limits and Restrictions on Copy Amounts Due to the recent rise in the usage of …" at bounding box center [109, 156] width 155 height 169
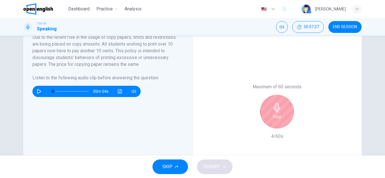
scroll to position [101, 0]
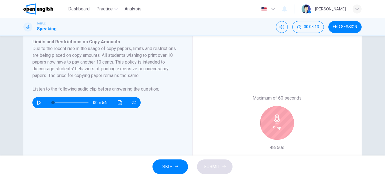
click at [182, 99] on div "Limits and Restrictions on Copy Amounts Due to the recent rise in the usage of …" at bounding box center [109, 123] width 155 height 169
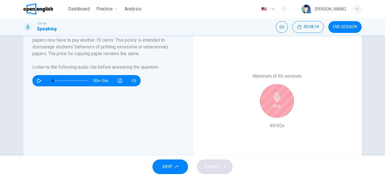
scroll to position [124, 0]
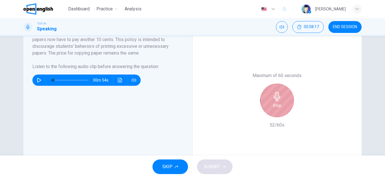
click at [278, 95] on icon "button" at bounding box center [276, 96] width 9 height 9
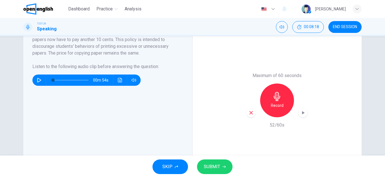
click at [204, 172] on button "SUBMIT" at bounding box center [214, 167] width 35 height 15
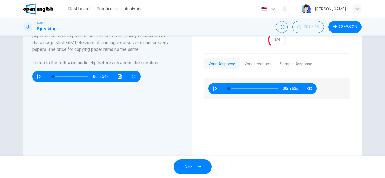
scroll to position [105, 0]
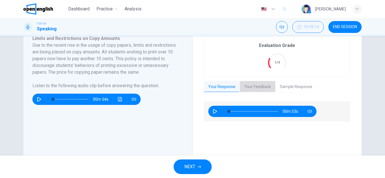
click at [253, 91] on button "Your Feedback" at bounding box center [257, 87] width 35 height 12
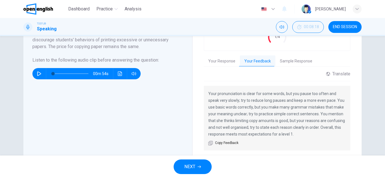
scroll to position [141, 0]
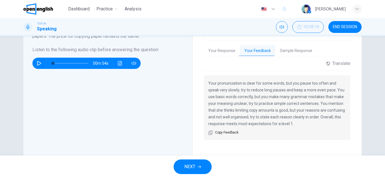
click at [195, 169] on span "NEXT" at bounding box center [189, 167] width 11 height 8
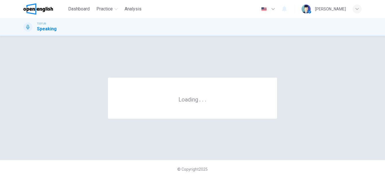
scroll to position [0, 0]
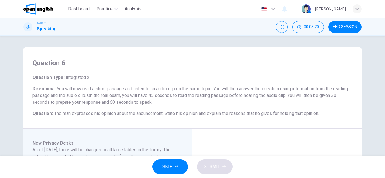
click at [185, 84] on div "Question Type : Integrated 2 Directions : You will now read a short passage and…" at bounding box center [192, 95] width 320 height 43
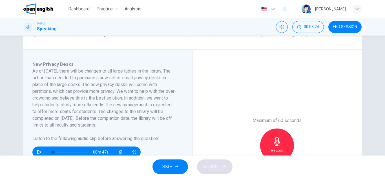
scroll to position [90, 0]
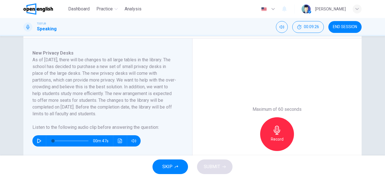
drag, startPoint x: 120, startPoint y: 95, endPoint x: 148, endPoint y: 113, distance: 33.4
click at [148, 113] on h6 "As of October 1, 2011, there will be changes to all large tables in the library…" at bounding box center [104, 87] width 144 height 61
click at [39, 139] on icon "button" at bounding box center [39, 141] width 5 height 5
type input "**"
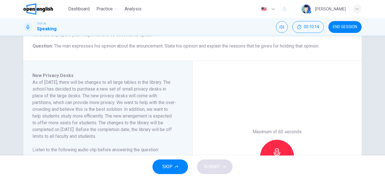
scroll to position [79, 0]
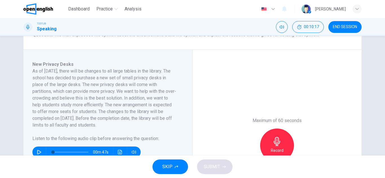
type input "*"
click at [276, 136] on div "Record" at bounding box center [277, 146] width 34 height 34
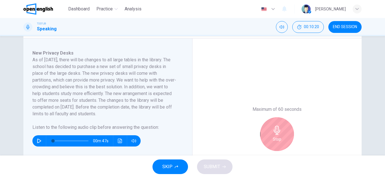
scroll to position [101, 0]
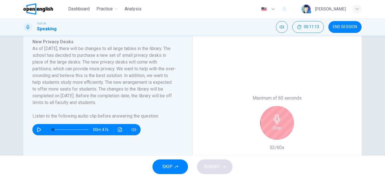
click at [195, 103] on div "Maximum of 60 seconds Stop 52/60s" at bounding box center [276, 122] width 169 height 191
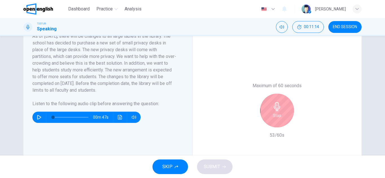
scroll to position [124, 0]
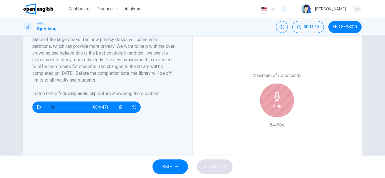
click at [287, 93] on div "Stop" at bounding box center [277, 101] width 34 height 34
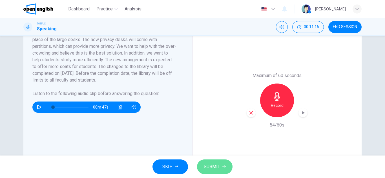
click at [206, 170] on span "SUBMIT" at bounding box center [212, 167] width 16 height 8
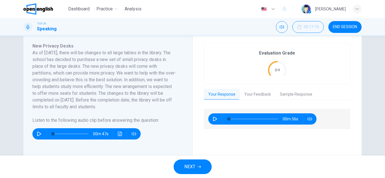
scroll to position [25, 0]
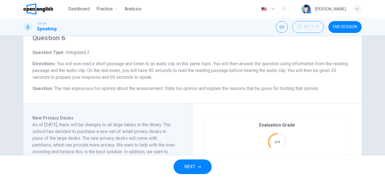
click at [198, 164] on button "NEXT" at bounding box center [192, 167] width 38 height 15
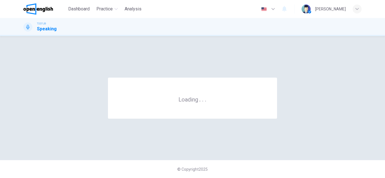
scroll to position [0, 0]
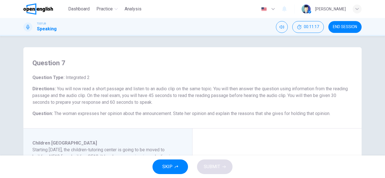
click at [337, 31] on button "END SESSION" at bounding box center [344, 27] width 33 height 12
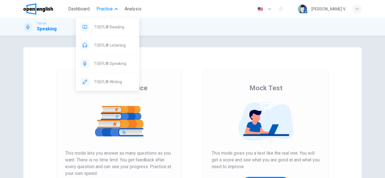
click at [101, 7] on span "Practice" at bounding box center [104, 9] width 16 height 7
click at [102, 10] on span "Practice" at bounding box center [104, 9] width 16 height 7
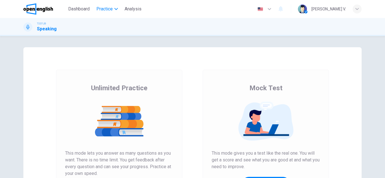
click at [102, 10] on span "Practice" at bounding box center [104, 9] width 16 height 7
